Goal: Information Seeking & Learning: Learn about a topic

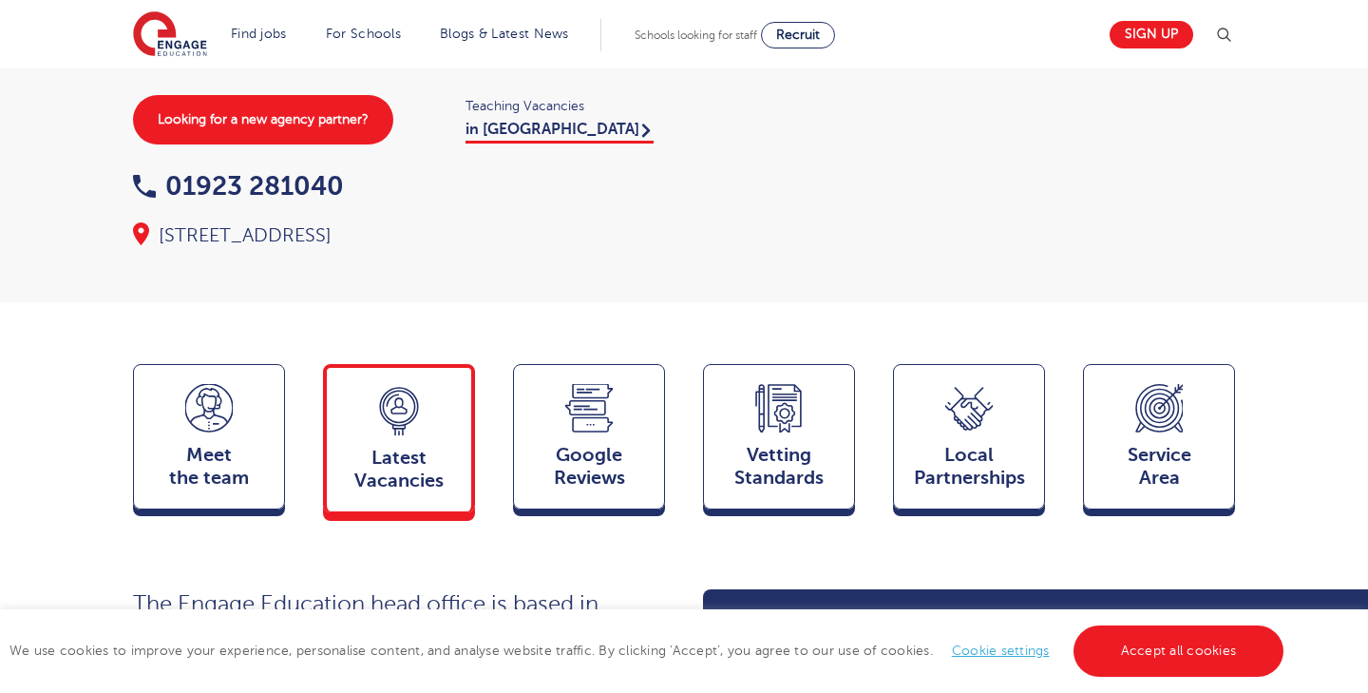
click at [402, 447] on span "Latest Vacancies" at bounding box center [398, 470] width 125 height 46
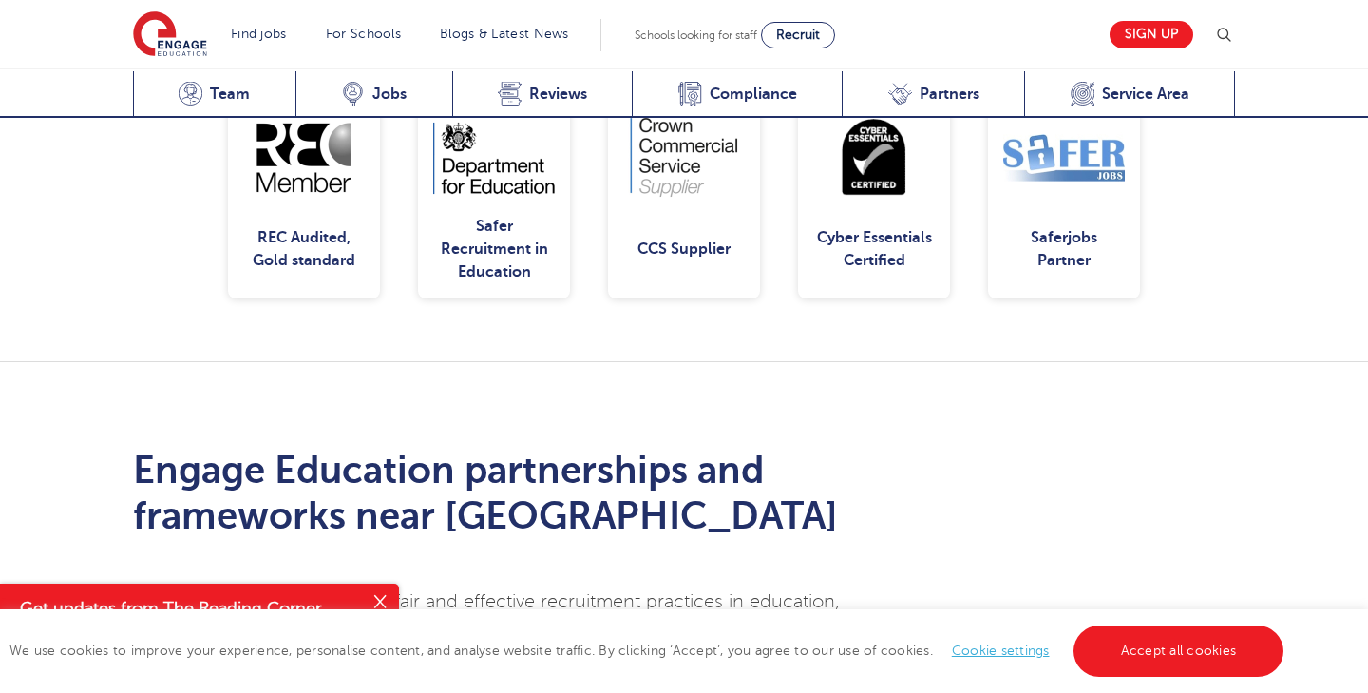
scroll to position [4200, 0]
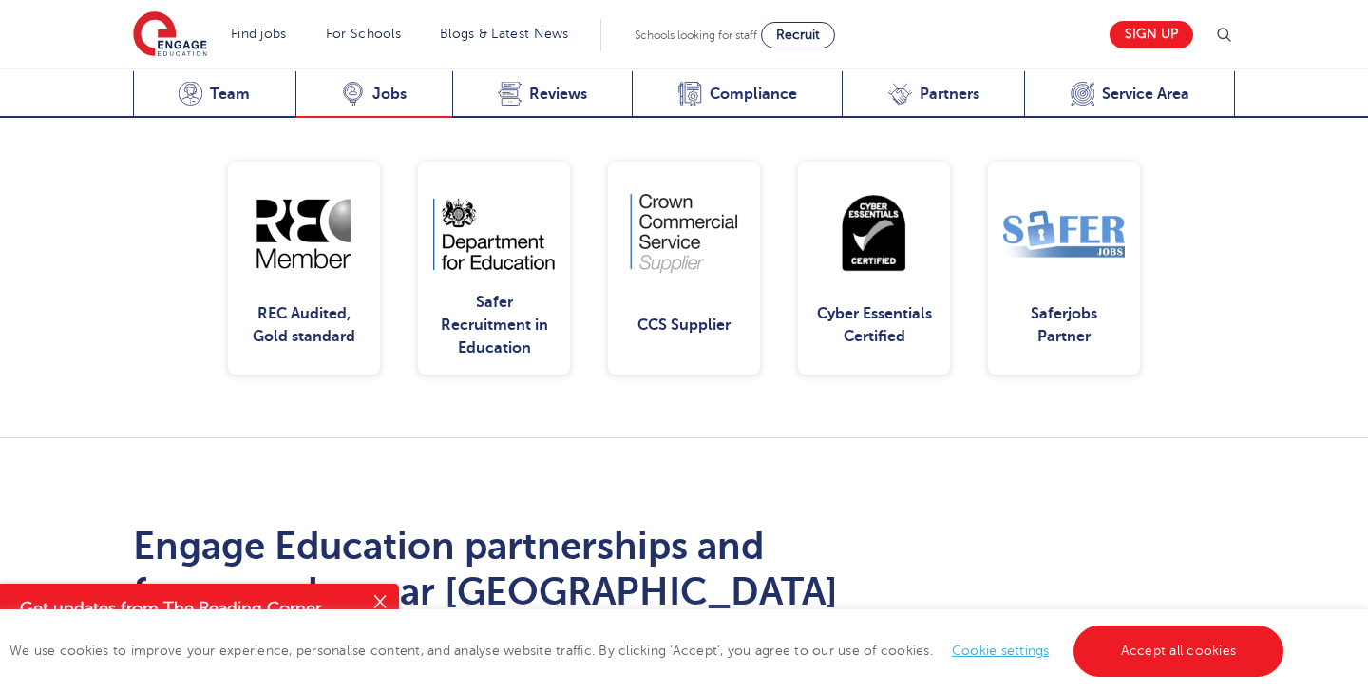
click at [386, 91] on span "Jobs" at bounding box center [390, 94] width 34 height 19
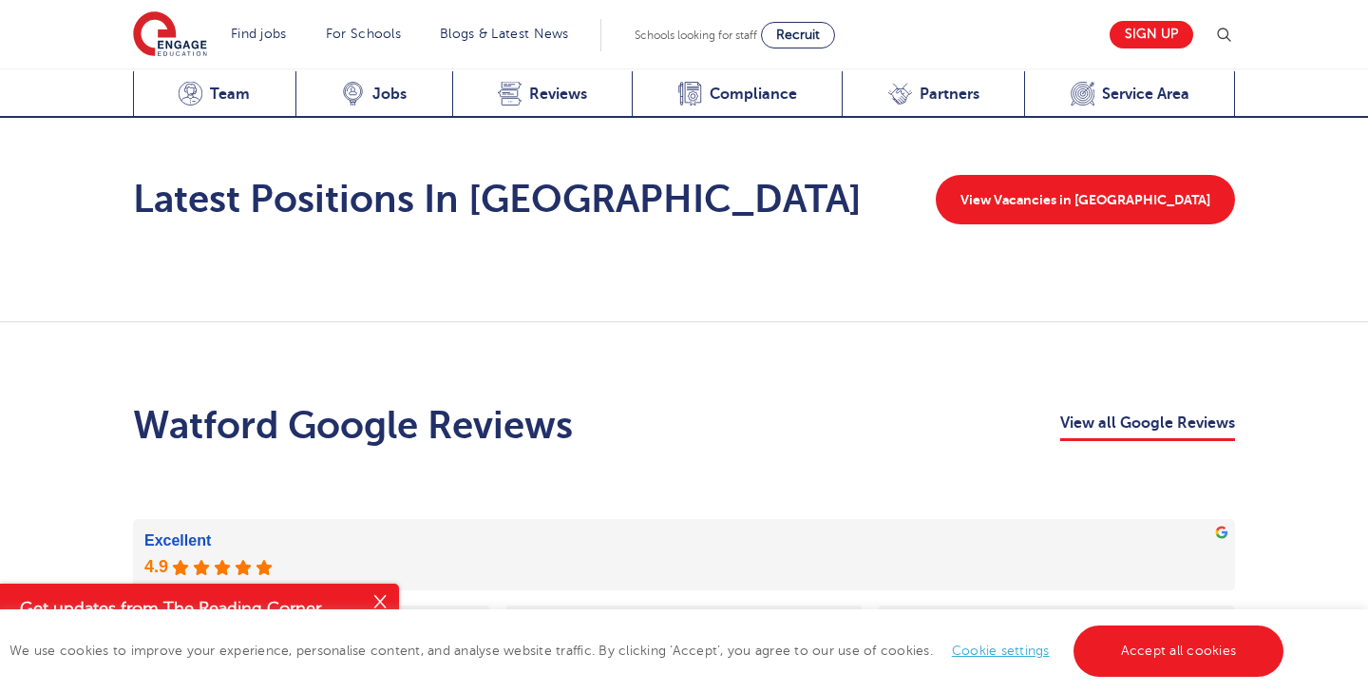
scroll to position [3106, 0]
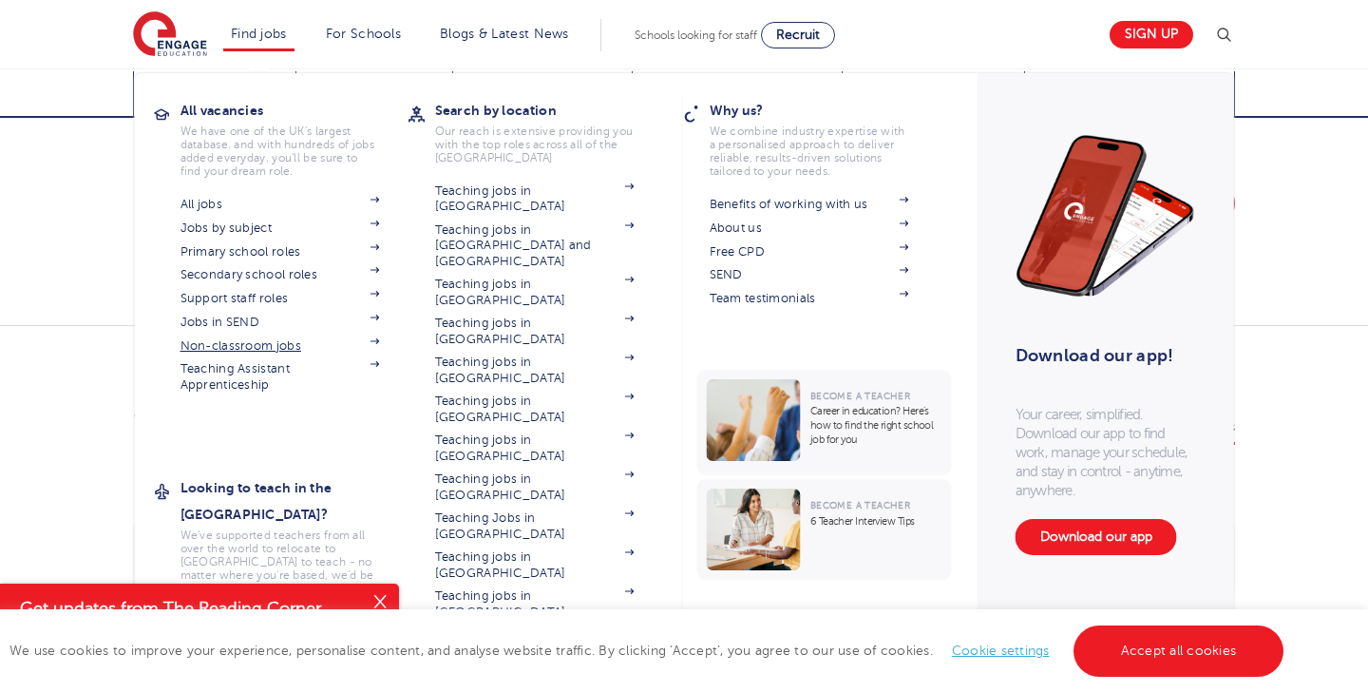
click at [239, 338] on link "Non-classroom jobs" at bounding box center [281, 345] width 200 height 15
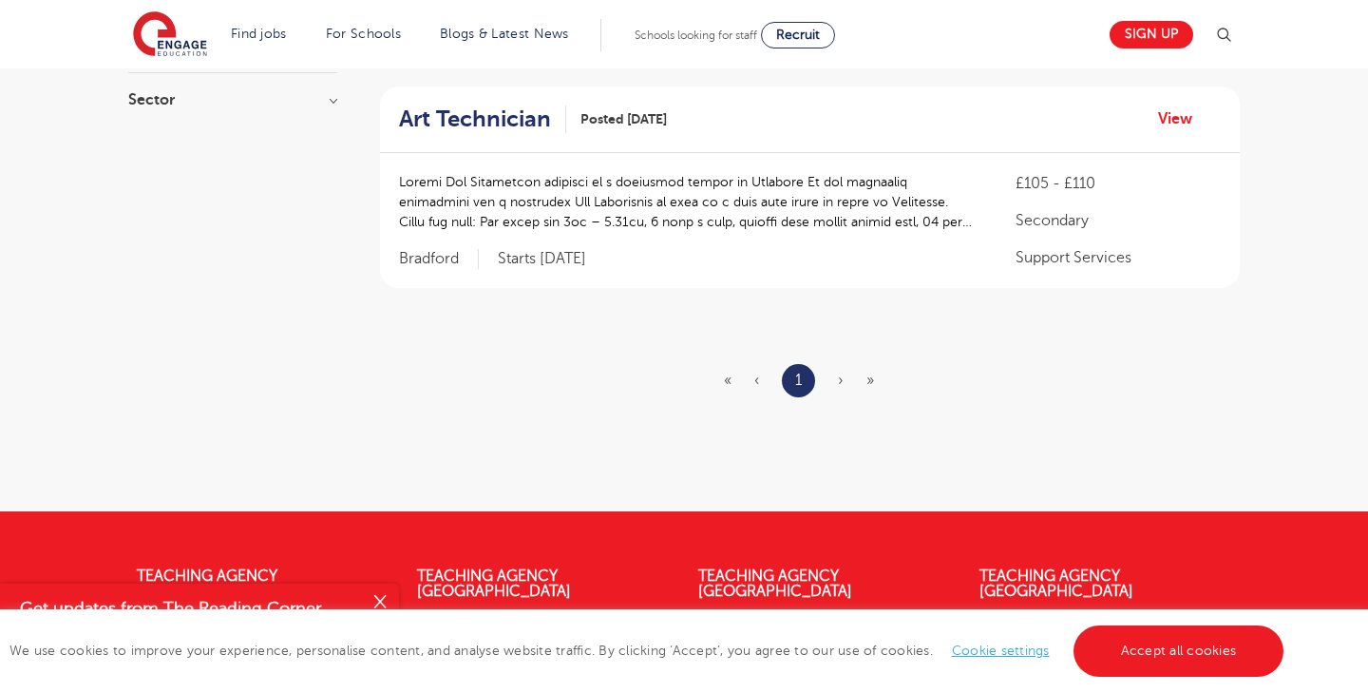
scroll to position [410, 0]
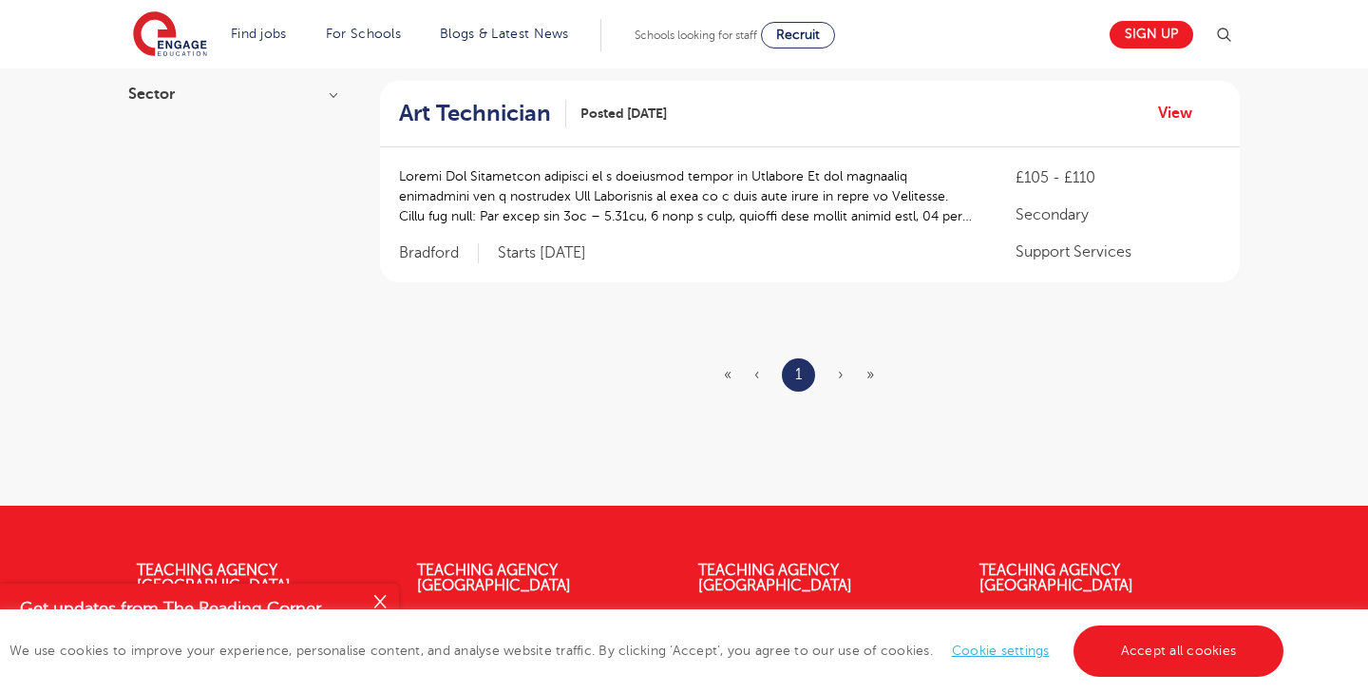
click at [838, 372] on span "›" at bounding box center [841, 374] width 6 height 17
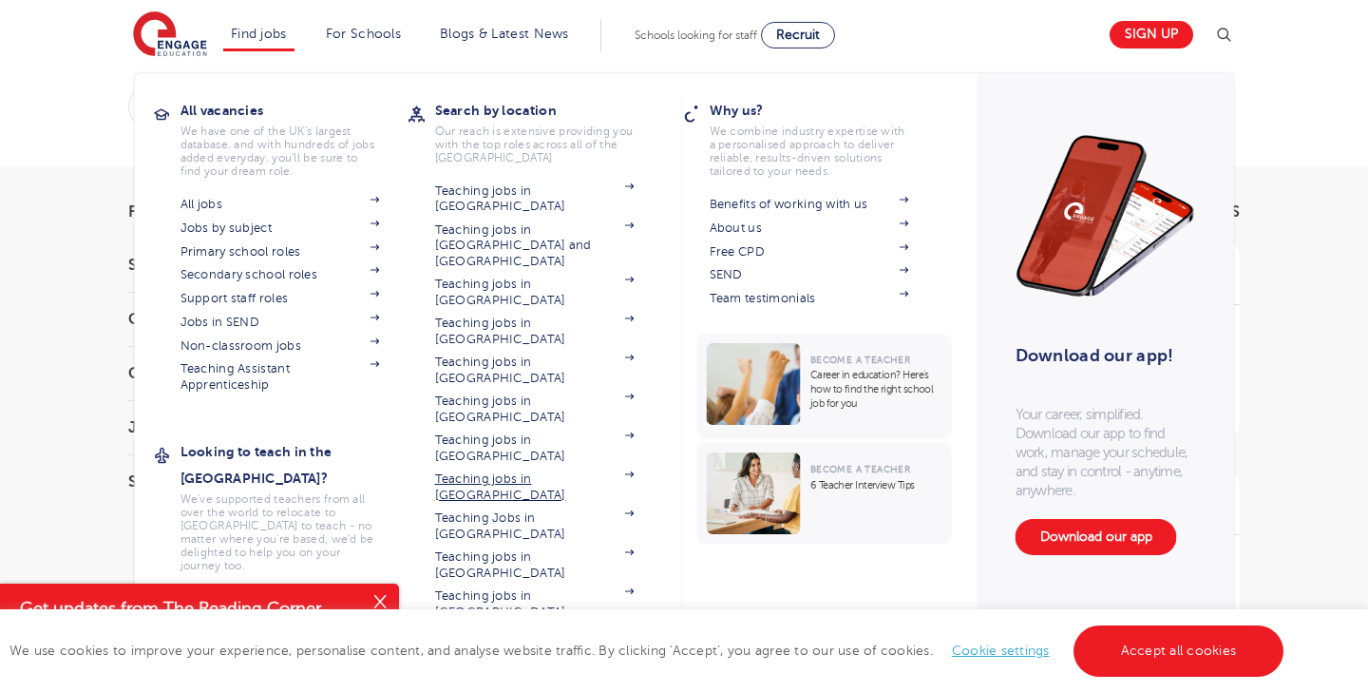
scroll to position [25, 0]
click at [219, 298] on link "Support staff roles" at bounding box center [281, 298] width 200 height 15
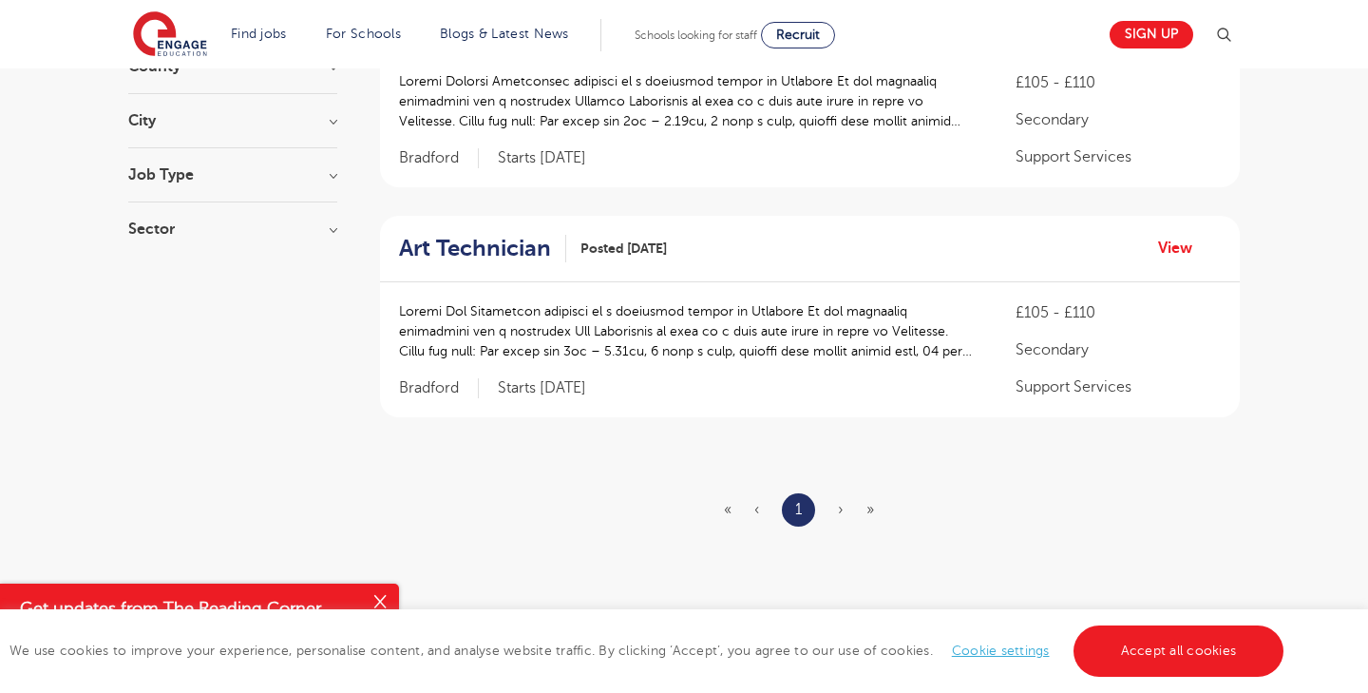
scroll to position [322, 0]
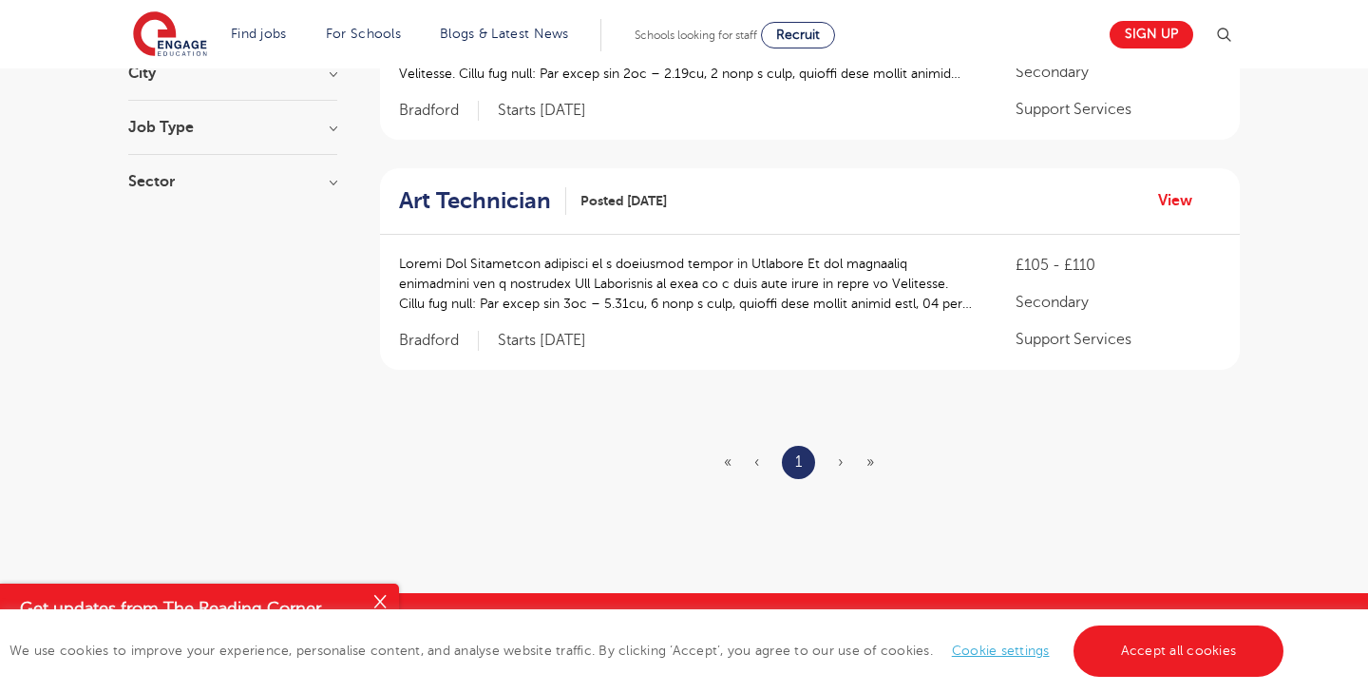
click at [379, 596] on button "Close" at bounding box center [380, 602] width 38 height 38
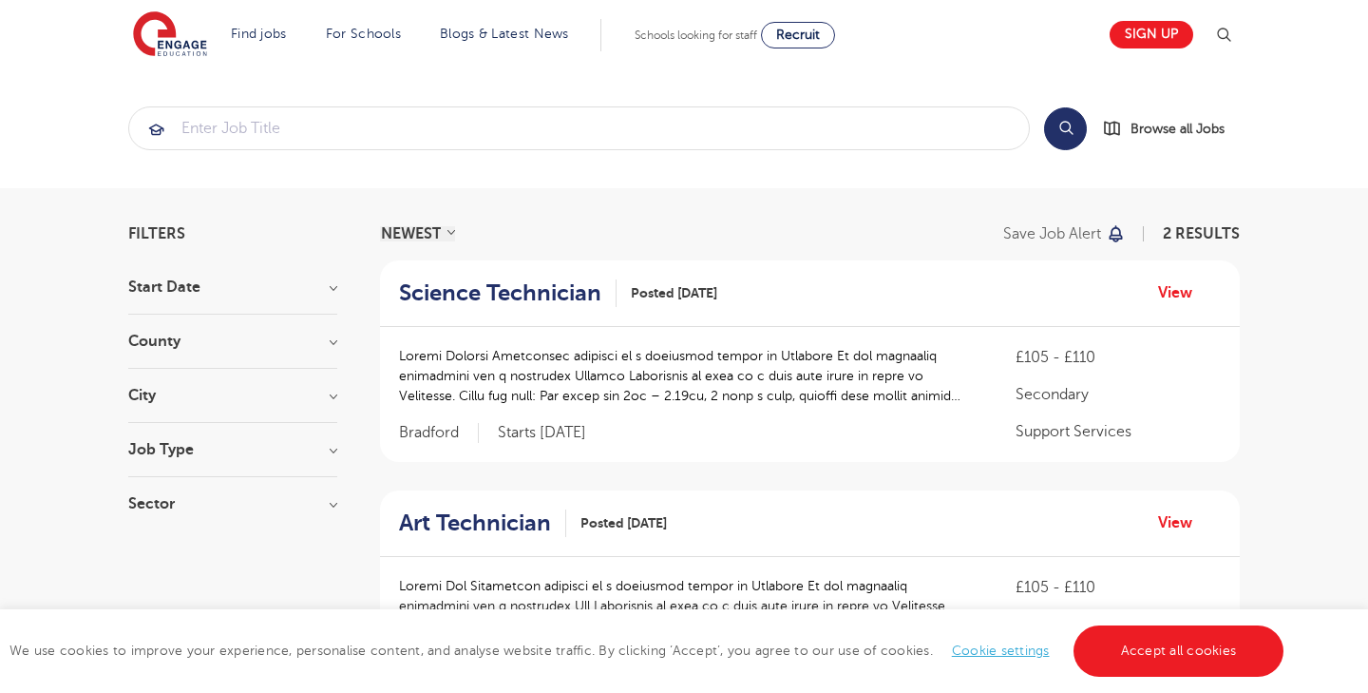
scroll to position [0, 0]
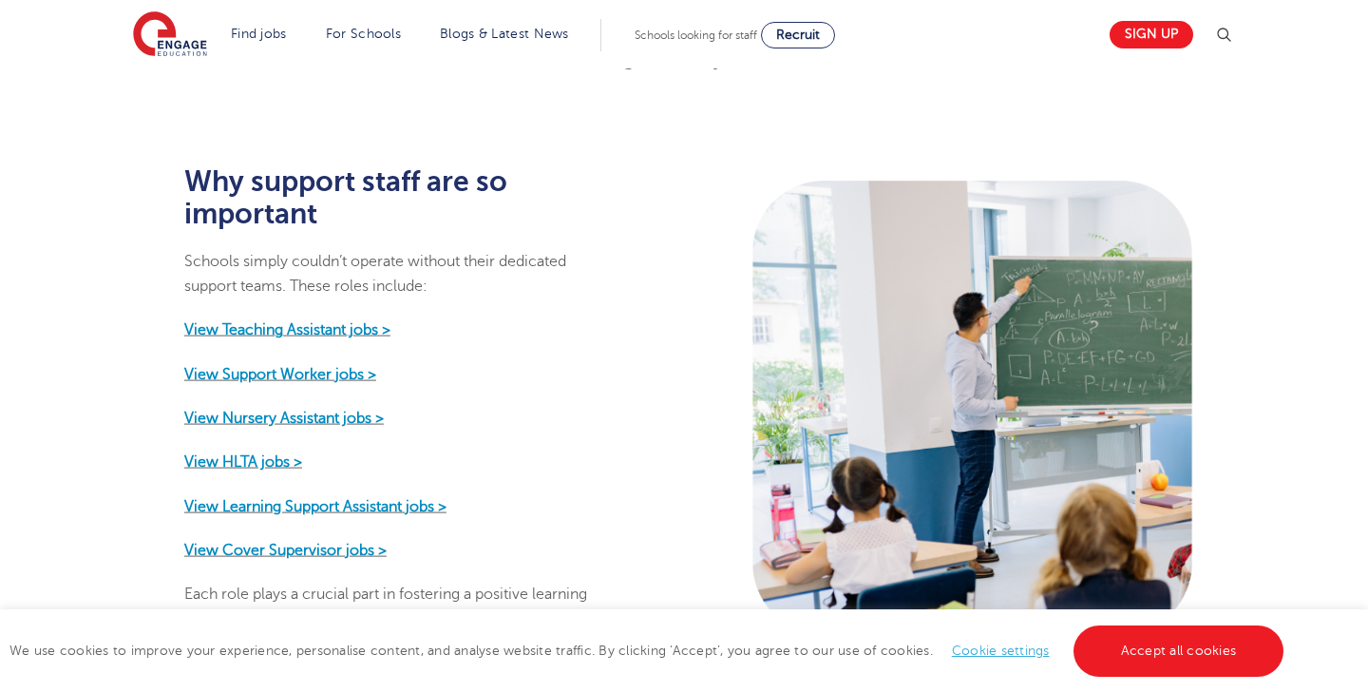
scroll to position [826, 0]
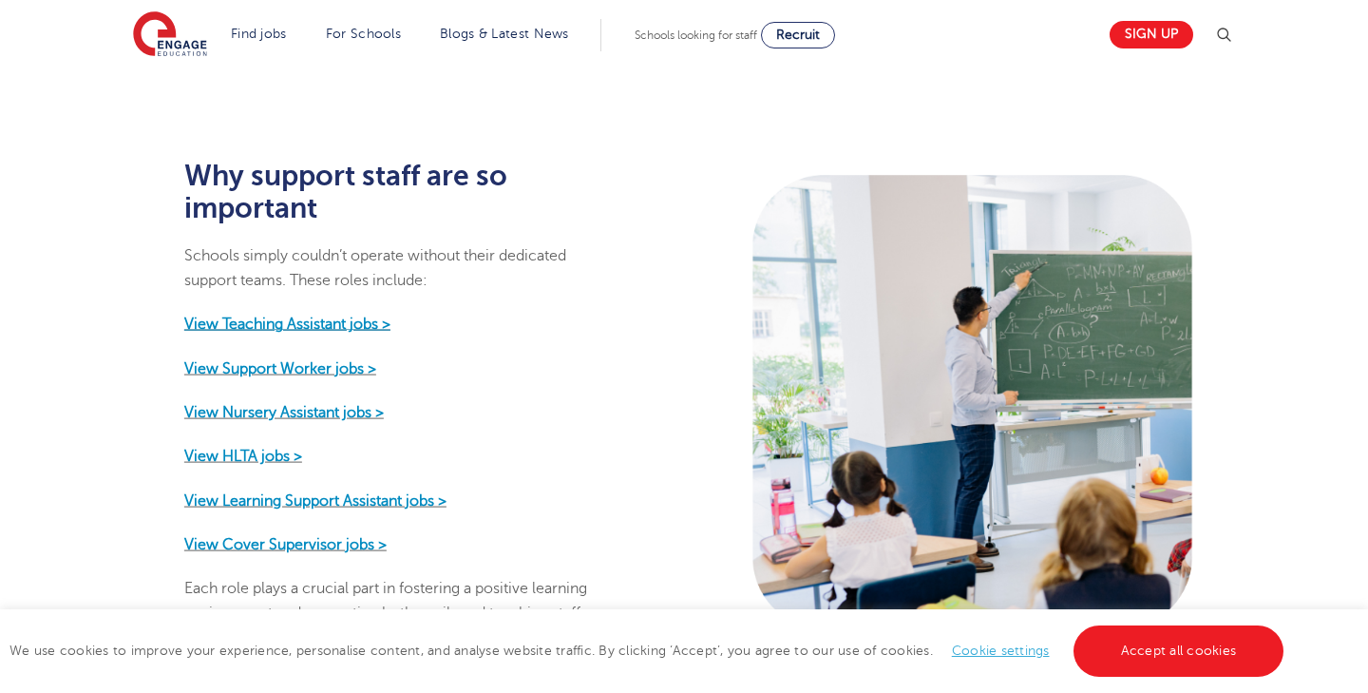
click at [315, 315] on strong "View Teaching Assistant jobs >" at bounding box center [287, 323] width 206 height 17
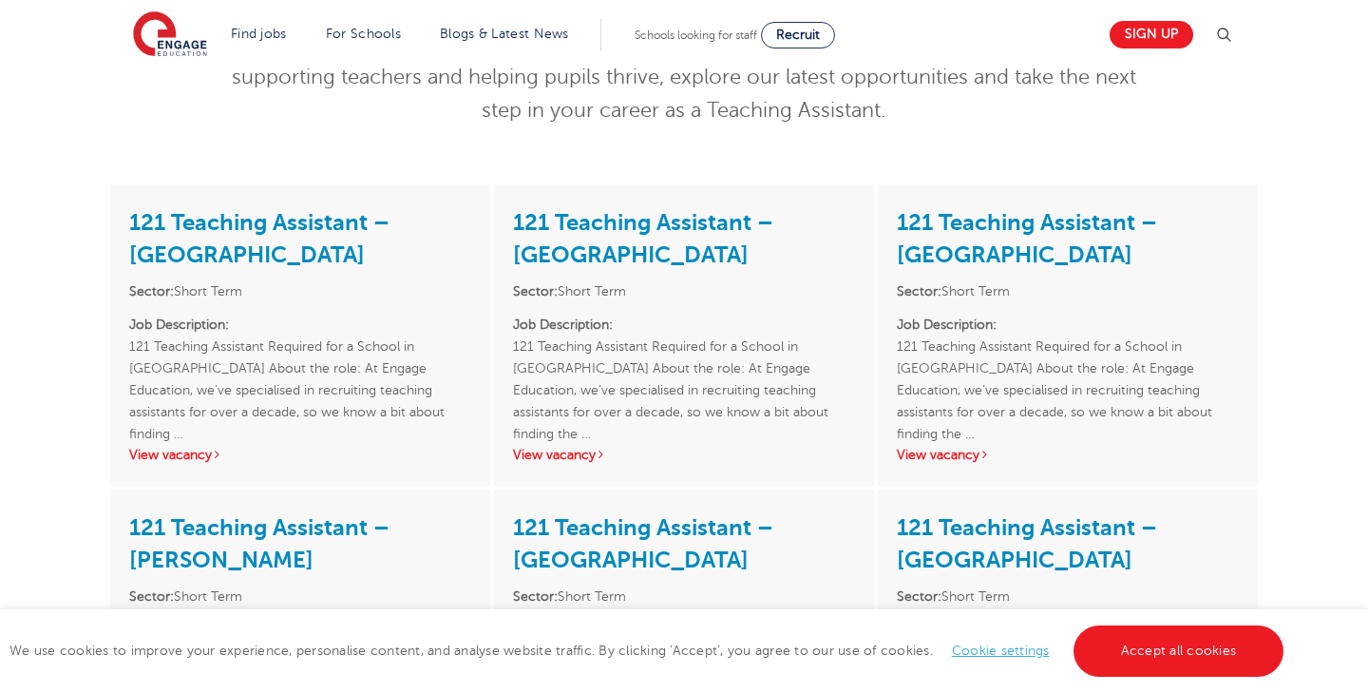
scroll to position [270, 0]
click at [165, 452] on link "View vacancy" at bounding box center [175, 454] width 93 height 14
